Goal: Information Seeking & Learning: Learn about a topic

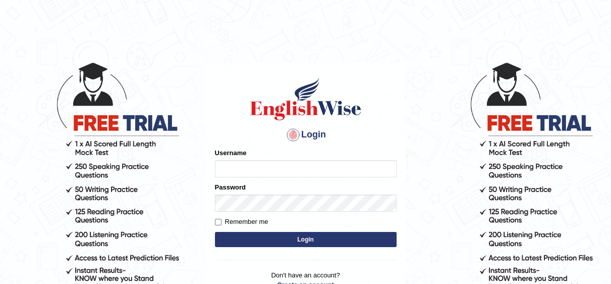
type input "Irum2025"
click at [341, 239] on button "Login" at bounding box center [306, 239] width 182 height 15
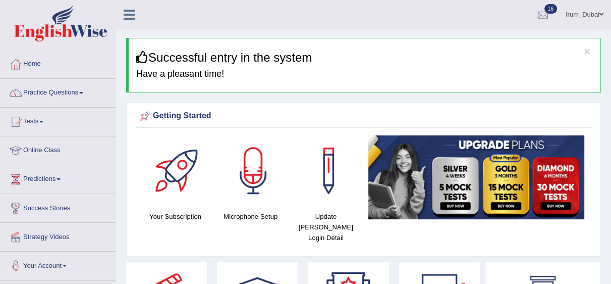
scroll to position [20, 0]
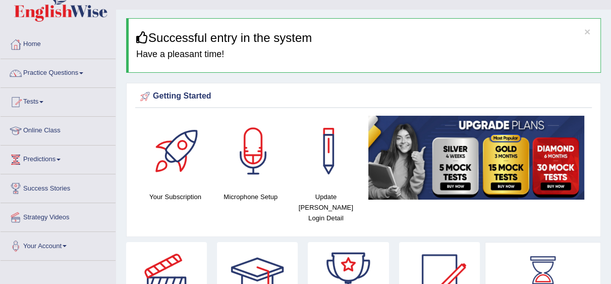
click at [55, 84] on li "Practice Questions Speaking Practice Read Aloud Repeat Sentence Describe Image …" at bounding box center [58, 73] width 115 height 29
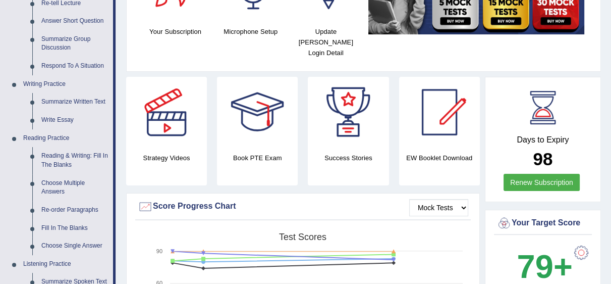
scroll to position [160, 0]
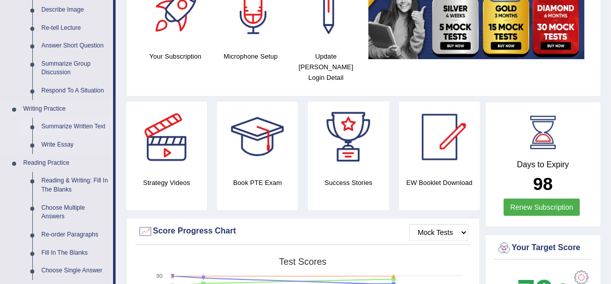
click at [77, 130] on link "Summarize Written Text" at bounding box center [75, 127] width 76 height 18
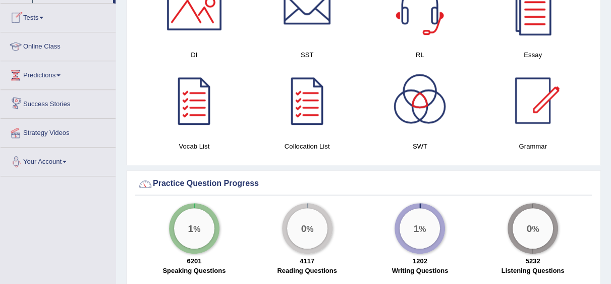
scroll to position [659, 0]
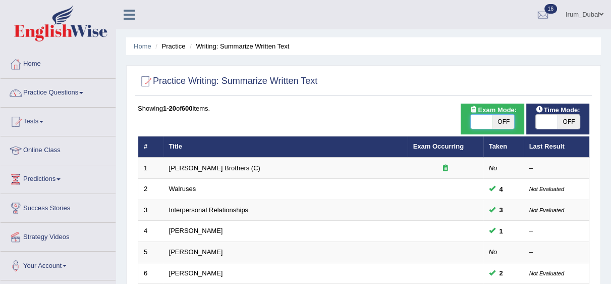
click at [483, 124] on span at bounding box center [482, 122] width 22 height 14
checkbox input "true"
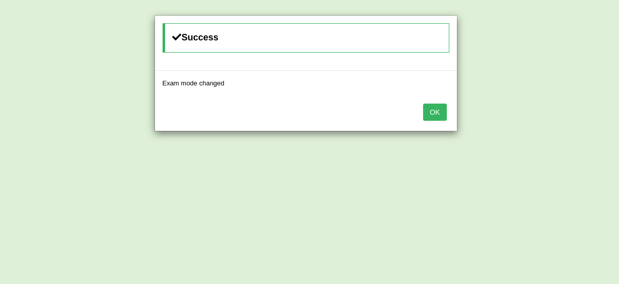
click at [430, 112] on button "OK" at bounding box center [434, 111] width 23 height 17
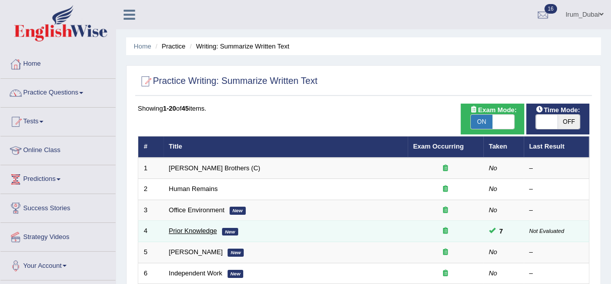
click at [201, 229] on link "Prior Knowledge" at bounding box center [193, 231] width 48 height 8
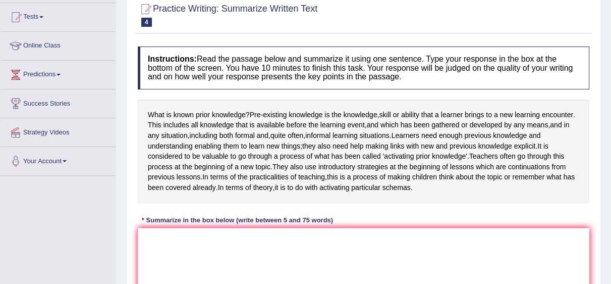
scroll to position [109, 0]
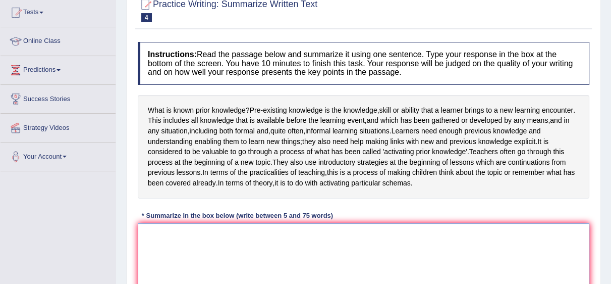
click at [186, 254] on textarea at bounding box center [364, 272] width 452 height 98
click at [607, 170] on div "Home Practice Writing: Summarize Written Text Prior Knowledge You have already …" at bounding box center [363, 143] width 495 height 505
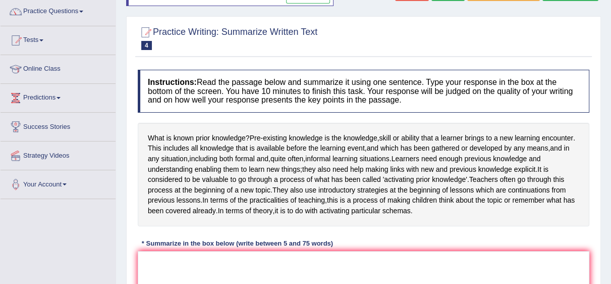
scroll to position [47, 0]
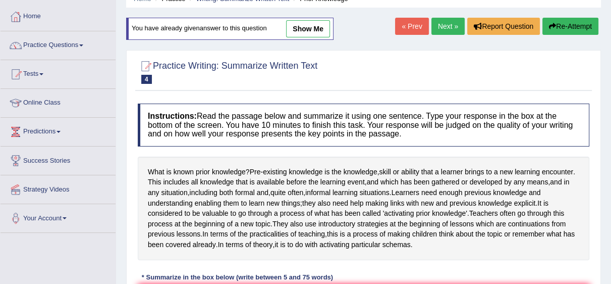
click at [316, 34] on link "show me" at bounding box center [308, 28] width 44 height 17
type textarea "Pre-existing knowledge is the knowledge, skill, or ability that a learner bring…"
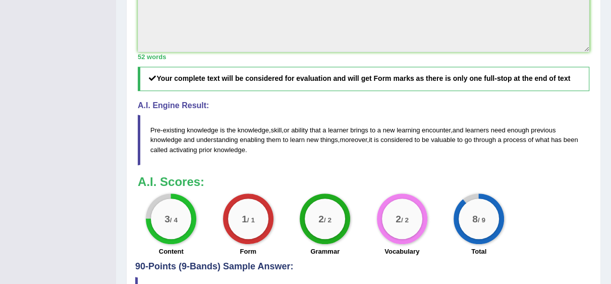
scroll to position [0, 0]
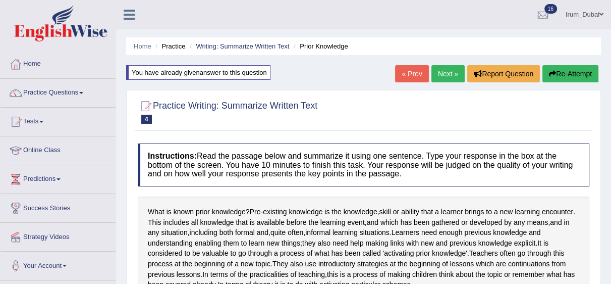
click at [582, 73] on button "Re-Attempt" at bounding box center [571, 73] width 56 height 17
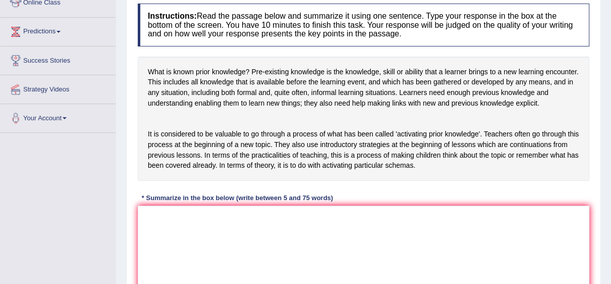
scroll to position [172, 0]
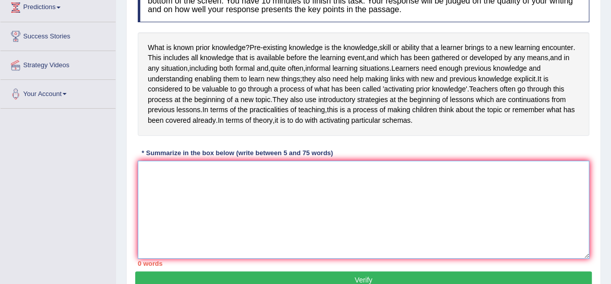
click at [528, 208] on textarea at bounding box center [364, 210] width 452 height 98
paste textarea "Pre-existing knowledge is the knowledge, skill, or ability that a learner bring…"
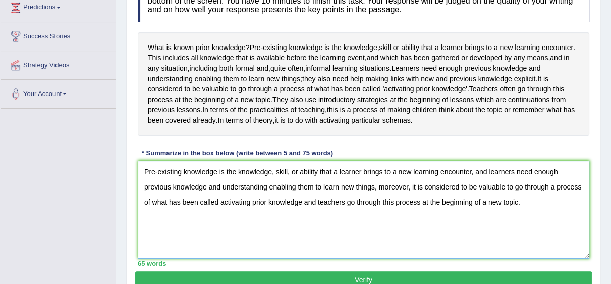
scroll to position [171, 0]
type textarea "Pre-existing knowledge is the knowledge, skill, or ability that a learner bring…"
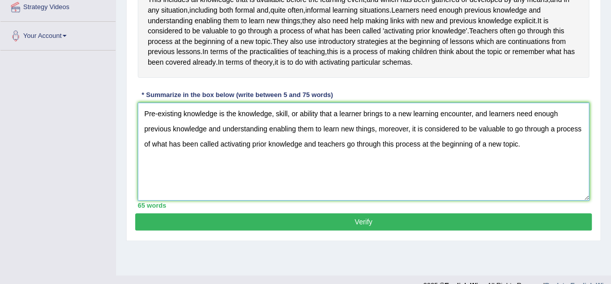
scroll to position [232, 0]
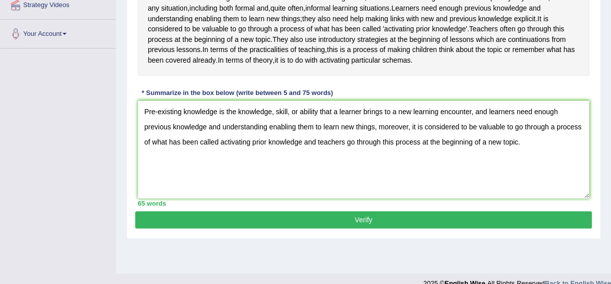
click at [404, 228] on button "Verify" at bounding box center [363, 219] width 457 height 17
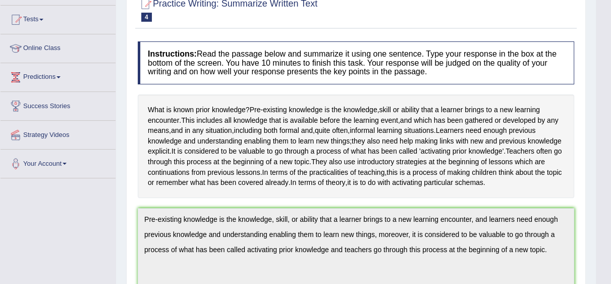
scroll to position [0, 0]
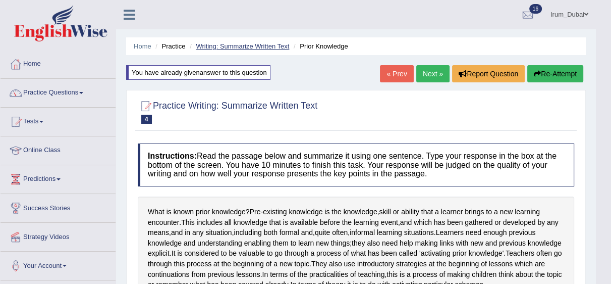
click at [242, 44] on link "Writing: Summarize Written Text" at bounding box center [242, 46] width 93 height 8
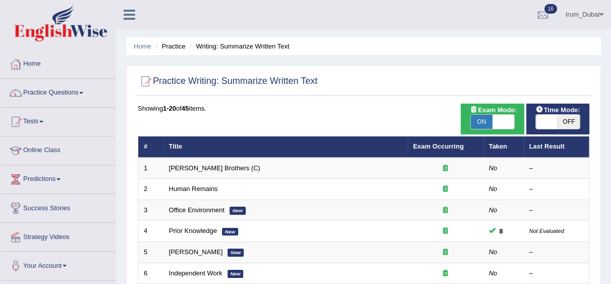
click at [503, 117] on span at bounding box center [504, 122] width 22 height 14
checkbox input "false"
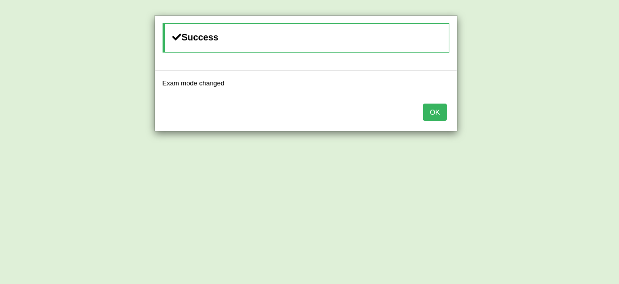
click at [427, 114] on button "OK" at bounding box center [434, 111] width 23 height 17
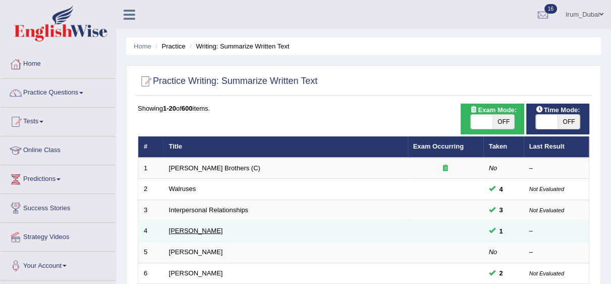
click at [194, 231] on link "[PERSON_NAME]" at bounding box center [196, 231] width 54 height 8
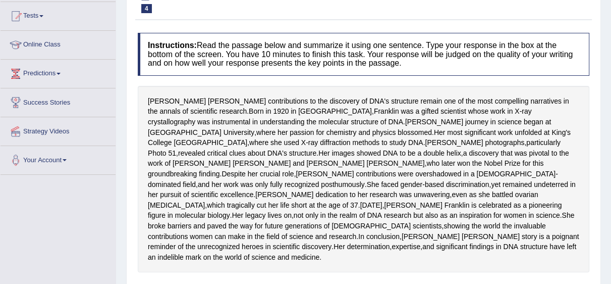
scroll to position [113, 0]
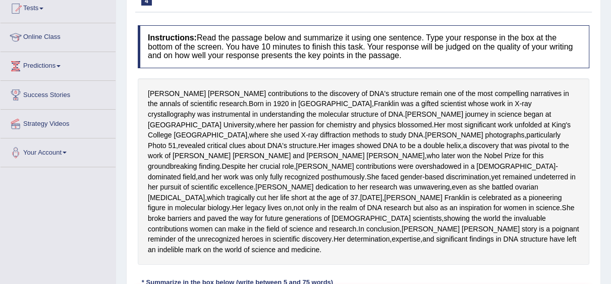
click at [611, 116] on html "Toggle navigation Home Practice Questions Speaking Practice Read Aloud Repeat S…" at bounding box center [305, 29] width 611 height 284
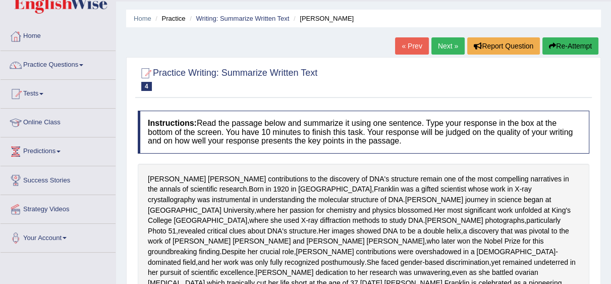
scroll to position [0, 0]
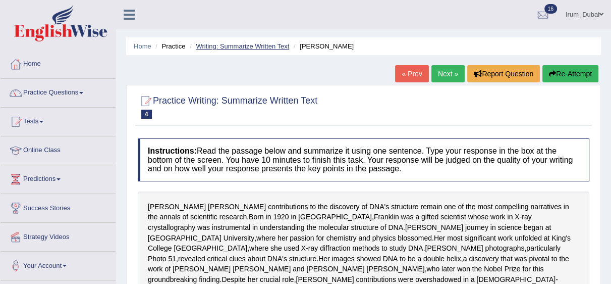
click at [256, 48] on link "Writing: Summarize Written Text" at bounding box center [242, 46] width 93 height 8
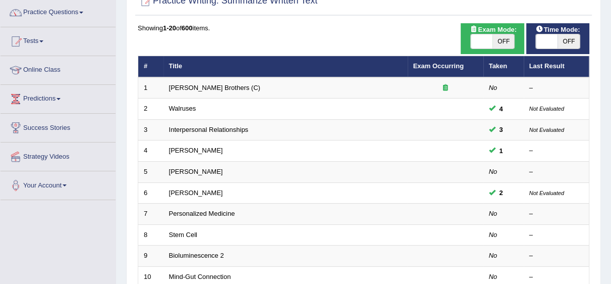
click at [611, 127] on html "Toggle navigation Home Practice Questions Speaking Practice Read Aloud Repeat S…" at bounding box center [305, 62] width 611 height 284
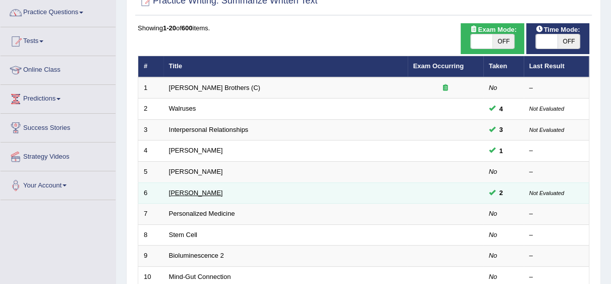
click at [204, 194] on link "Elizabeth Blackwell" at bounding box center [196, 193] width 54 height 8
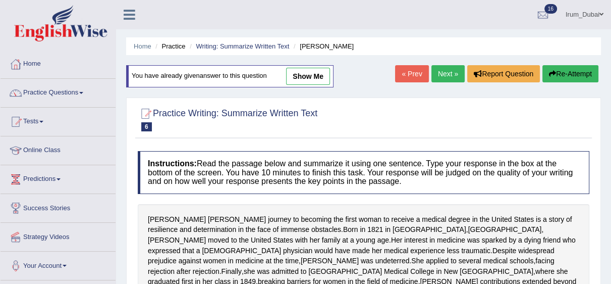
click at [309, 76] on link "show me" at bounding box center [308, 76] width 44 height 17
type textarea "The passage outlines Elizabeth Blackwell's journey to becoming the first woman …"
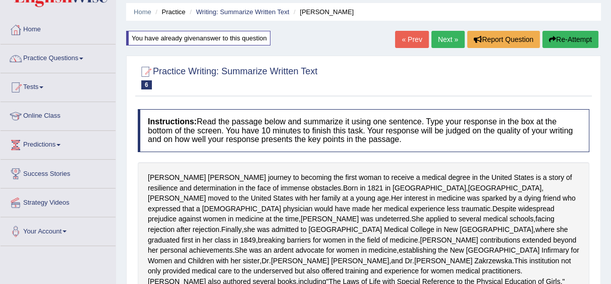
scroll to position [21, 0]
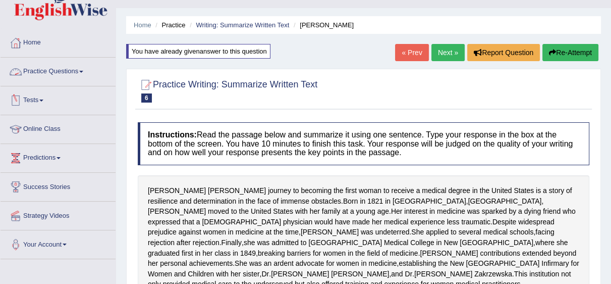
click at [31, 97] on link "Tests" at bounding box center [58, 98] width 115 height 25
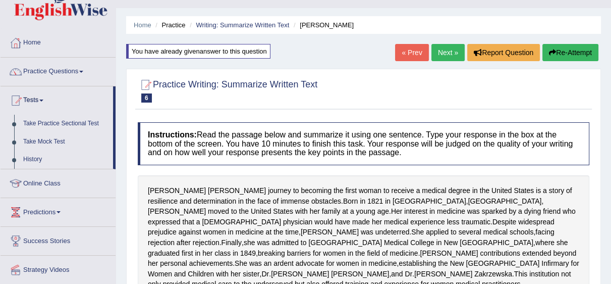
click at [62, 70] on link "Practice Questions" at bounding box center [58, 70] width 115 height 25
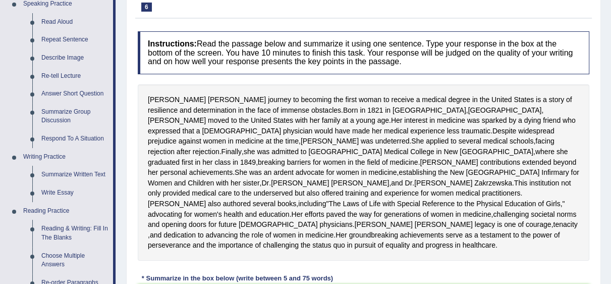
scroll to position [121, 0]
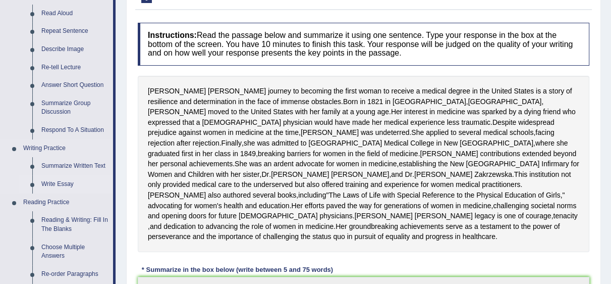
click at [55, 185] on link "Write Essay" at bounding box center [75, 184] width 76 height 18
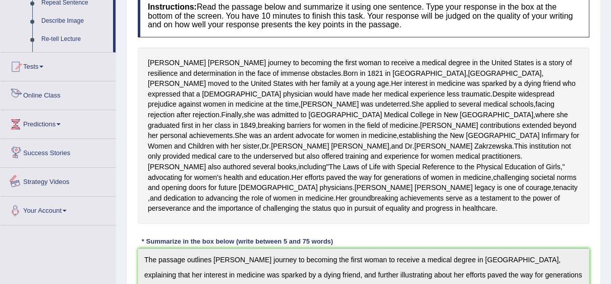
scroll to position [578, 0]
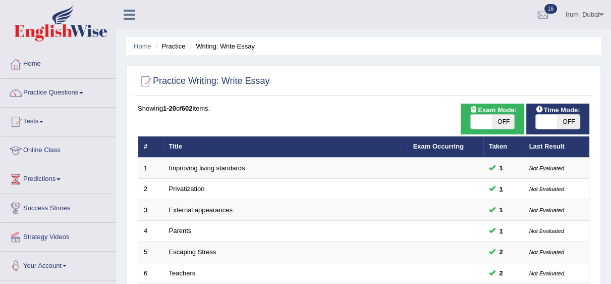
click at [42, 130] on link "Tests" at bounding box center [58, 120] width 115 height 25
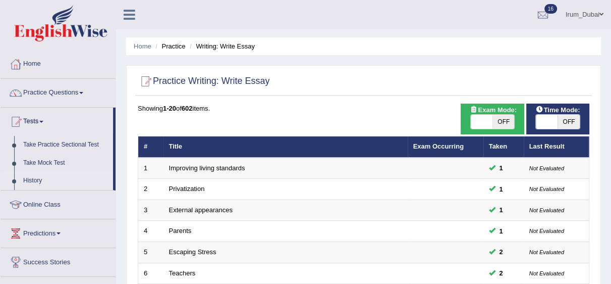
click at [38, 183] on link "History" at bounding box center [66, 181] width 94 height 18
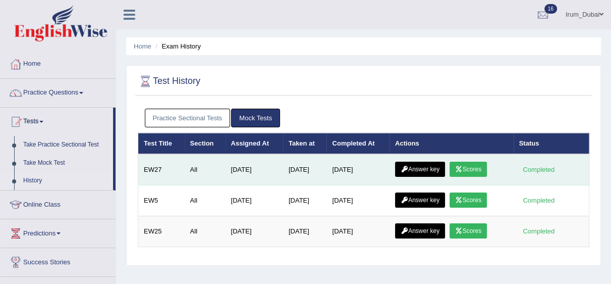
click at [429, 165] on link "Answer key" at bounding box center [420, 169] width 50 height 15
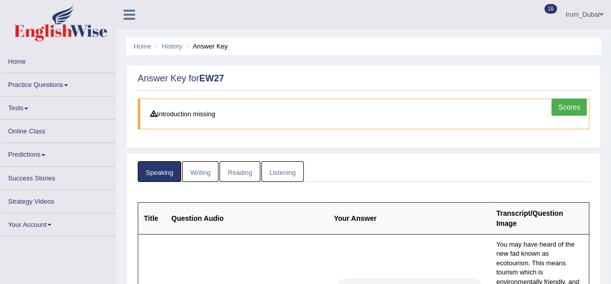
click at [202, 170] on link "Writing" at bounding box center [200, 171] width 36 height 21
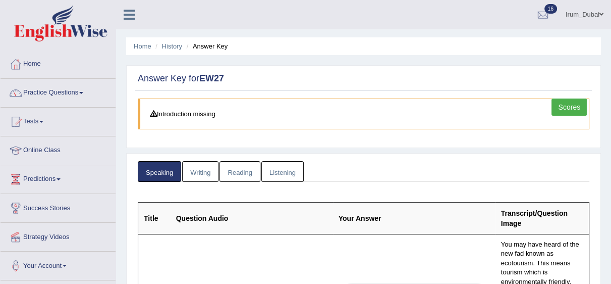
click at [201, 173] on link "Writing" at bounding box center [200, 171] width 36 height 21
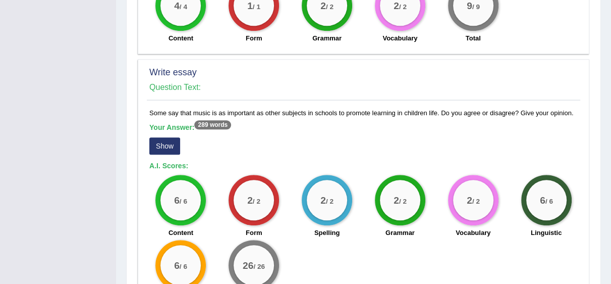
scroll to position [758, 0]
drag, startPoint x: 618, startPoint y: 125, endPoint x: 618, endPoint y: 221, distance: 96.4
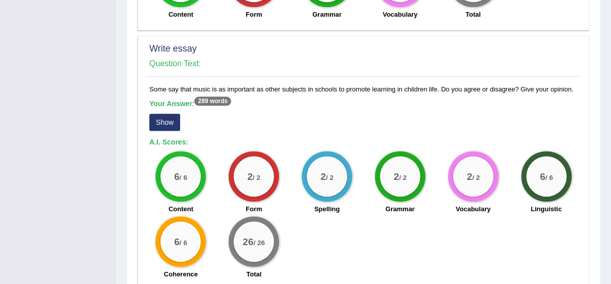
click at [170, 114] on button "Show" at bounding box center [164, 122] width 31 height 17
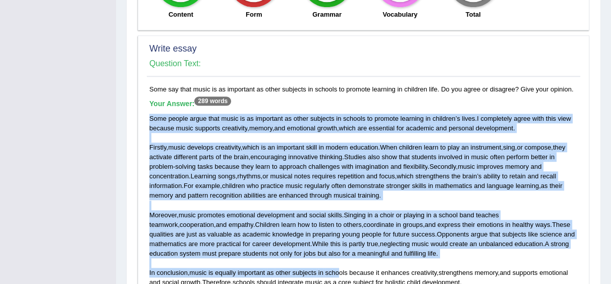
drag, startPoint x: 157, startPoint y: 101, endPoint x: 335, endPoint y: 249, distance: 231.6
click at [335, 249] on div "Some say that music is as important as other subjects in schools to promote lea…" at bounding box center [364, 261] width 434 height 354
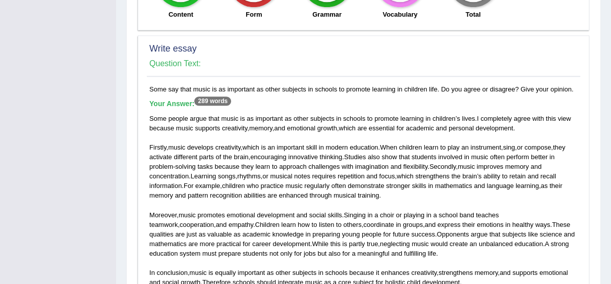
click at [495, 268] on div "Some say that music is as important as other subjects in schools to promote lea…" at bounding box center [364, 261] width 434 height 354
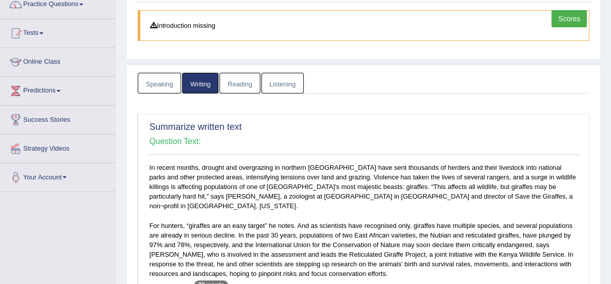
scroll to position [0, 0]
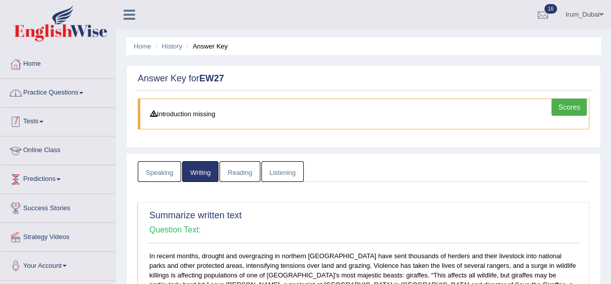
click at [61, 93] on link "Practice Questions" at bounding box center [58, 91] width 115 height 25
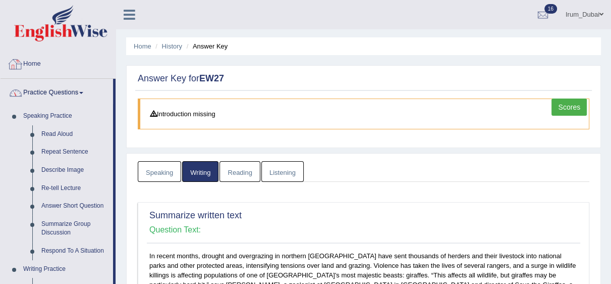
click at [49, 61] on link "Home" at bounding box center [58, 62] width 115 height 25
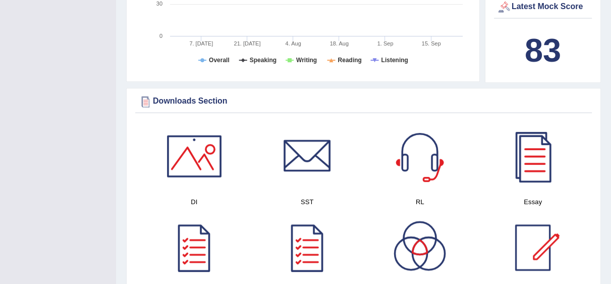
scroll to position [428, 0]
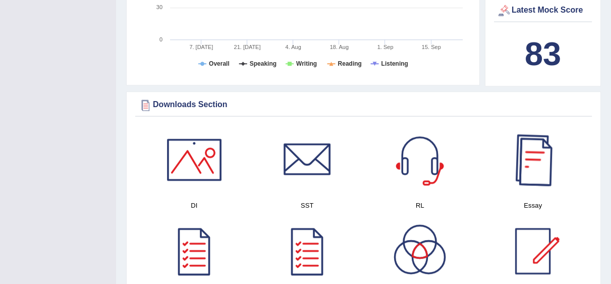
click at [534, 176] on div at bounding box center [533, 159] width 71 height 71
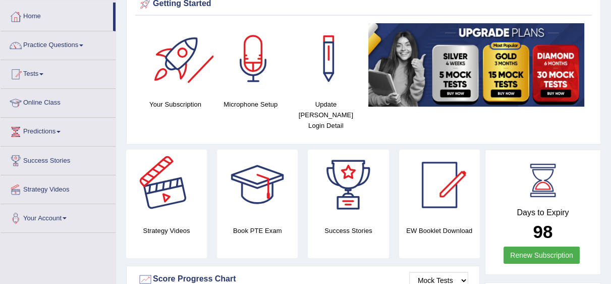
scroll to position [0, 0]
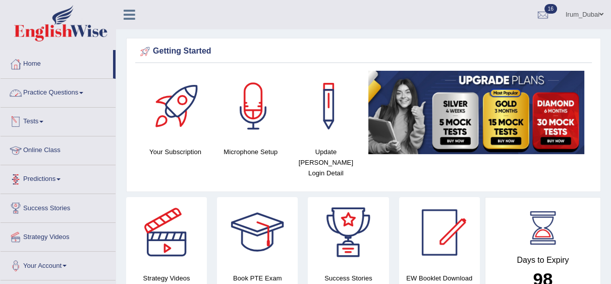
click at [60, 101] on link "Practice Questions" at bounding box center [58, 91] width 115 height 25
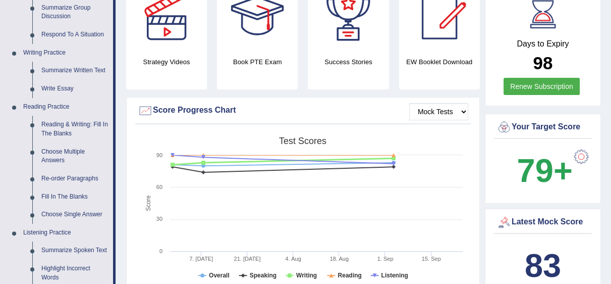
scroll to position [225, 0]
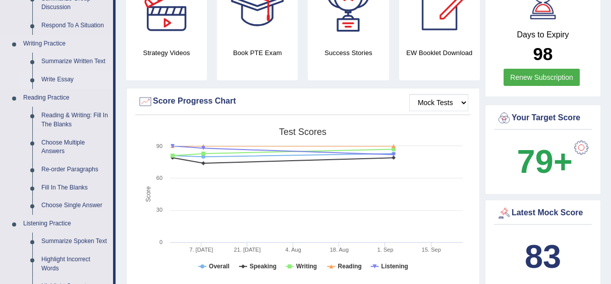
click at [64, 82] on link "Write Essay" at bounding box center [75, 80] width 76 height 18
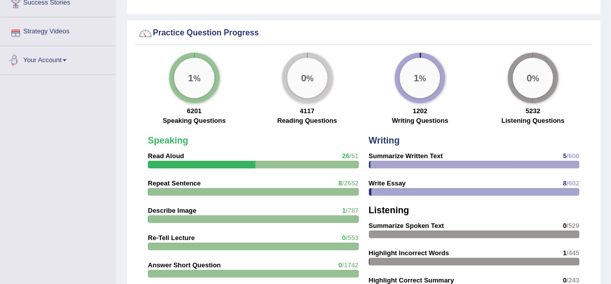
scroll to position [700, 0]
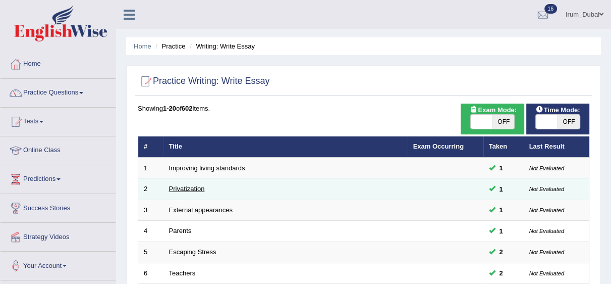
click at [186, 191] on link "Privatization" at bounding box center [187, 189] width 36 height 8
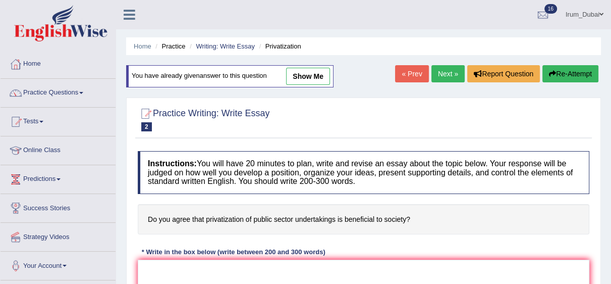
click at [296, 75] on link "show me" at bounding box center [308, 76] width 44 height 17
type textarea "The increasing influence of privatization of public sector undertakings has ign…"
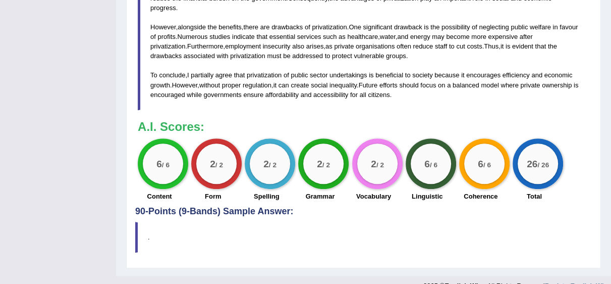
scroll to position [472, 0]
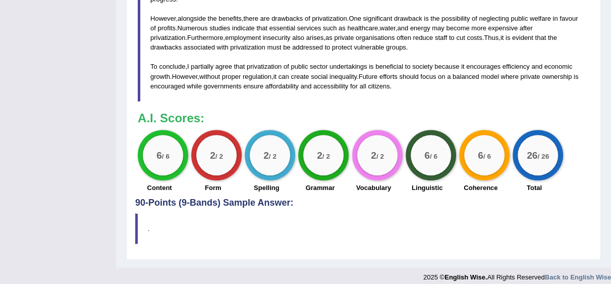
click at [163, 152] on div "6 / 6" at bounding box center [163, 155] width 40 height 40
drag, startPoint x: 610, startPoint y: 206, endPoint x: 607, endPoint y: 157, distance: 49.6
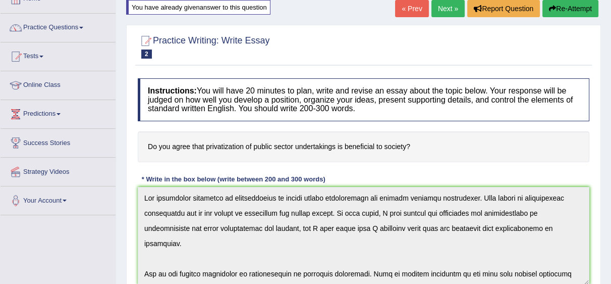
scroll to position [0, 0]
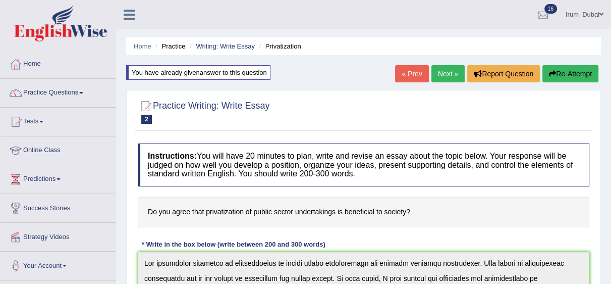
click at [448, 74] on link "Next »" at bounding box center [448, 73] width 33 height 17
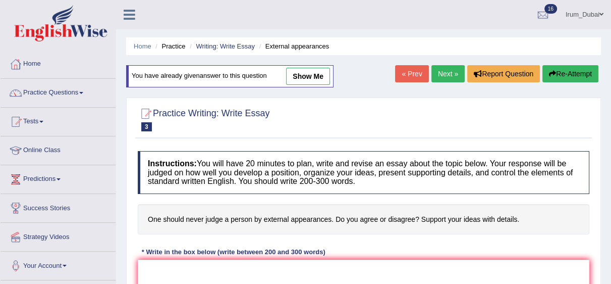
click at [316, 69] on link "show me" at bounding box center [308, 76] width 44 height 17
type textarea "The increasing influence of judging individuals based on external appearances h…"
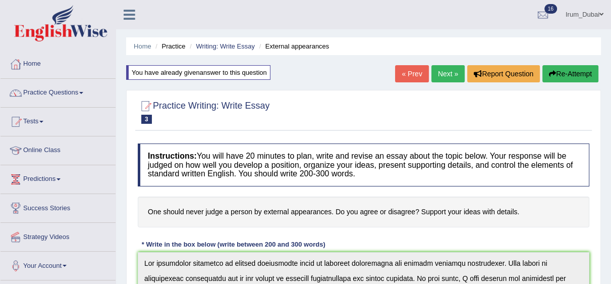
click at [446, 66] on link "Next »" at bounding box center [448, 73] width 33 height 17
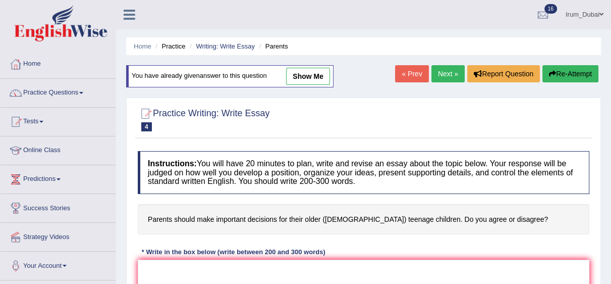
click at [307, 71] on link "show me" at bounding box center [308, 76] width 44 height 17
type textarea "The increasing influence of parental decision-making in the lives of older teen…"
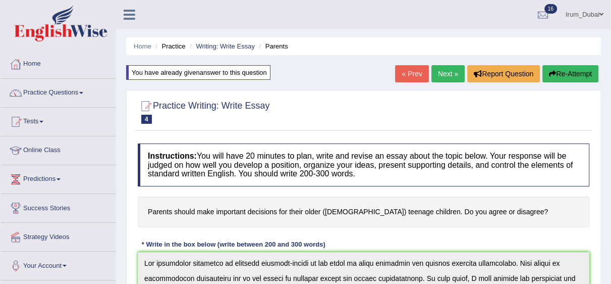
click at [55, 62] on link "Home" at bounding box center [58, 62] width 115 height 25
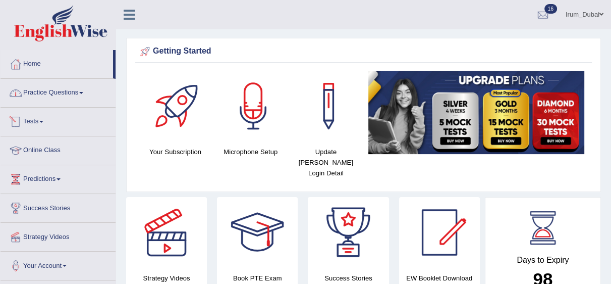
click at [64, 104] on li "Practice Questions Speaking Practice Read Aloud Repeat Sentence Describe Image …" at bounding box center [58, 93] width 115 height 29
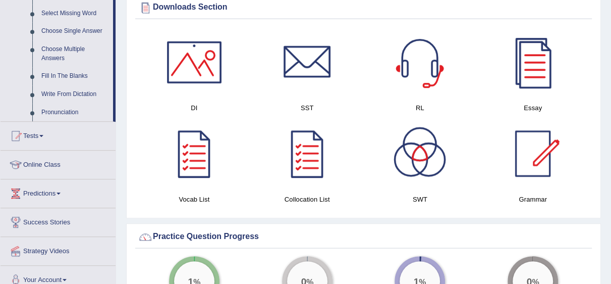
scroll to position [507, 0]
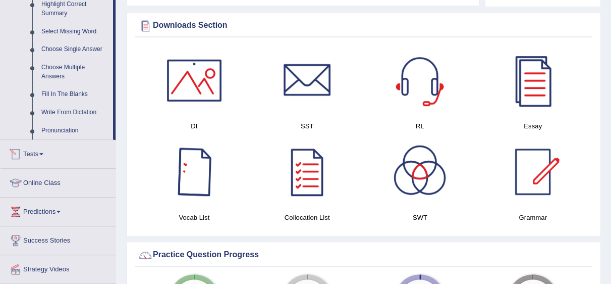
click at [41, 140] on link "Tests" at bounding box center [58, 152] width 115 height 25
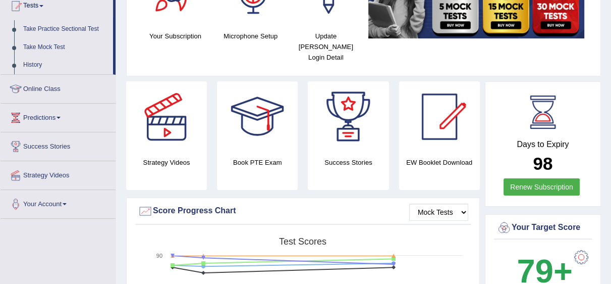
scroll to position [0, 0]
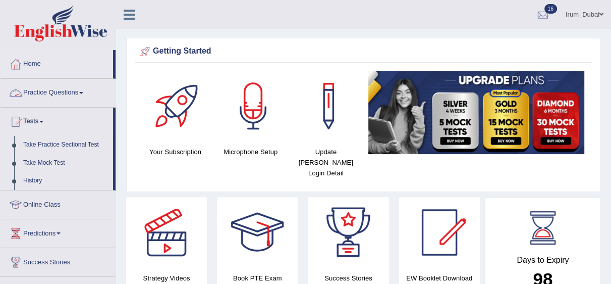
click at [79, 88] on link "Practice Questions" at bounding box center [58, 91] width 115 height 25
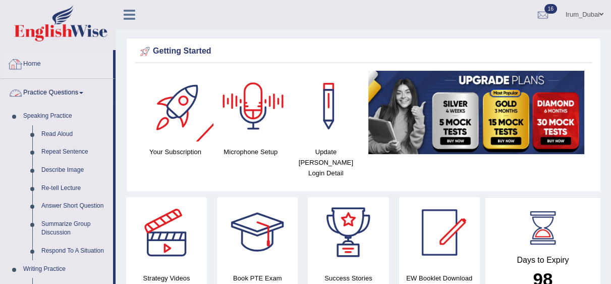
click at [63, 68] on link "Home" at bounding box center [57, 62] width 113 height 25
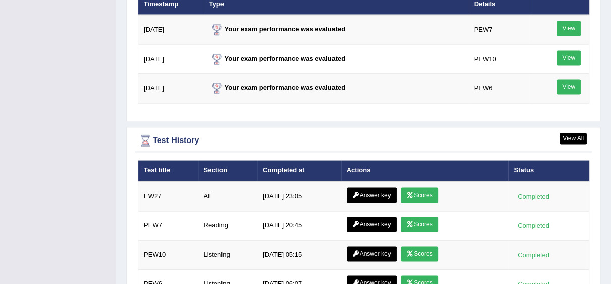
scroll to position [1269, 0]
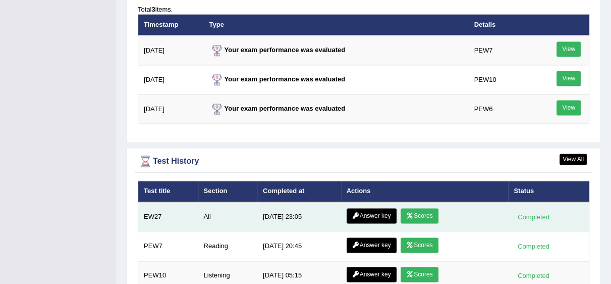
click at [373, 208] on link "Answer key" at bounding box center [372, 215] width 50 height 15
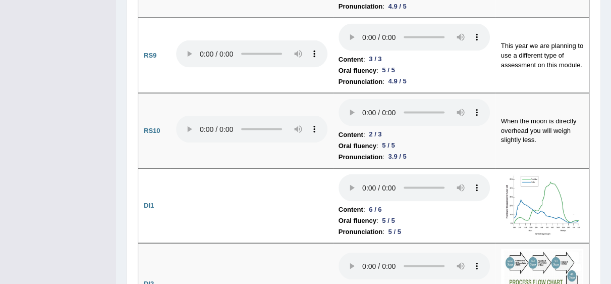
scroll to position [1664, 0]
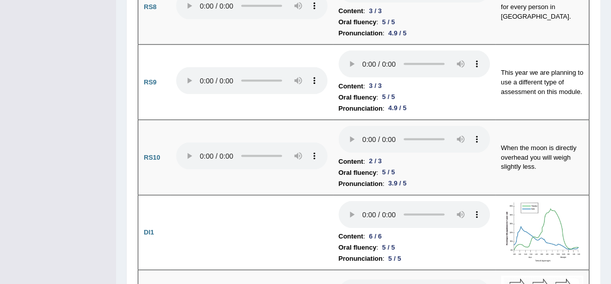
drag, startPoint x: 613, startPoint y: 17, endPoint x: 616, endPoint y: 102, distance: 84.9
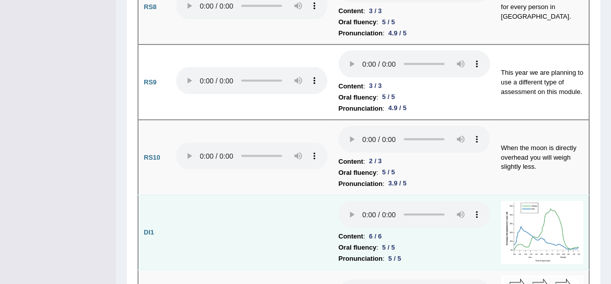
click at [410, 216] on td "Content : 6 / 6 Oral fluency : 5 / 5 Pronunciation : 5 / 5" at bounding box center [414, 232] width 163 height 75
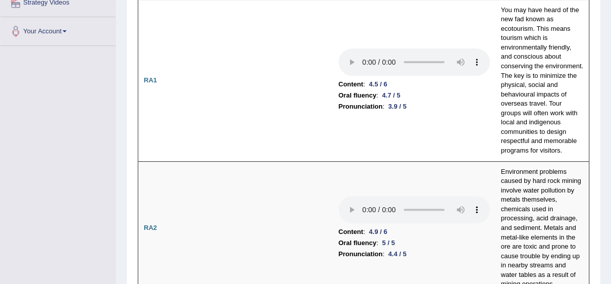
scroll to position [0, 0]
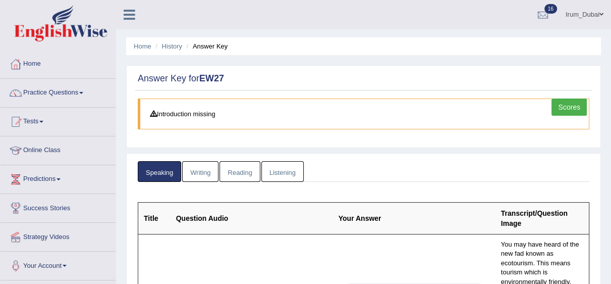
click at [200, 171] on link "Writing" at bounding box center [200, 171] width 36 height 21
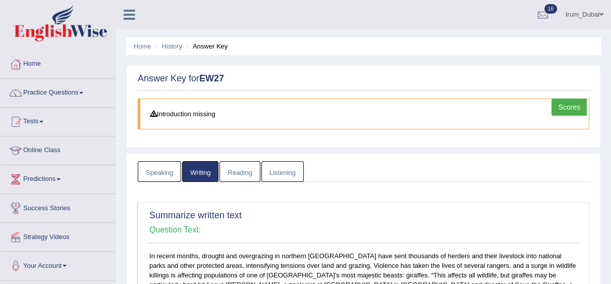
click at [248, 171] on link "Reading" at bounding box center [240, 171] width 40 height 21
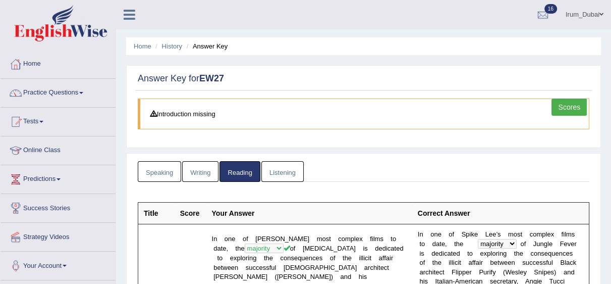
drag, startPoint x: 172, startPoint y: 48, endPoint x: 65, endPoint y: 70, distance: 109.3
click at [172, 48] on link "History" at bounding box center [172, 46] width 20 height 8
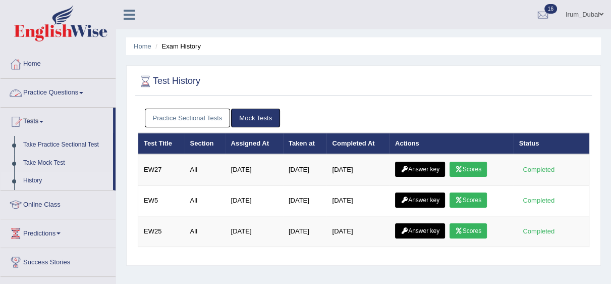
click at [93, 99] on link "Practice Questions" at bounding box center [58, 91] width 115 height 25
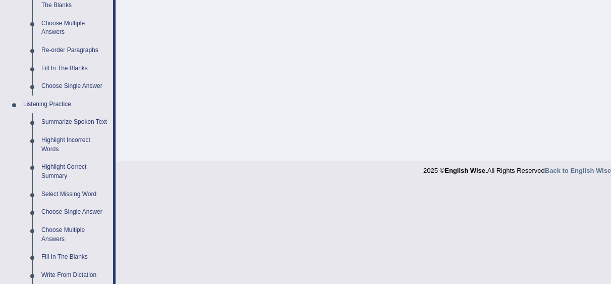
scroll to position [381, 0]
